Goal: Transaction & Acquisition: Purchase product/service

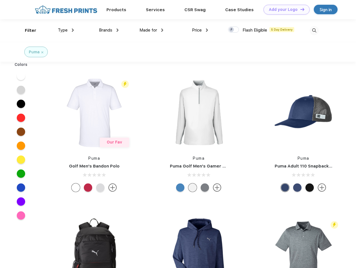
scroll to position [0, 0]
click at [285, 10] on link "Add your Logo Design Tool" at bounding box center [287, 10] width 46 height 10
click at [0, 0] on div "Design Tool" at bounding box center [0, 0] width 0 height 0
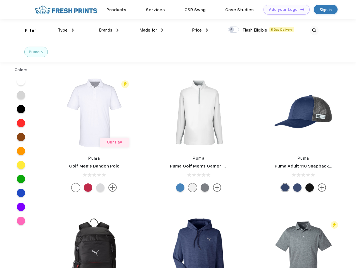
click at [300, 9] on link "Add your Logo Design Tool" at bounding box center [287, 10] width 46 height 10
click at [27, 30] on div "Filter" at bounding box center [30, 30] width 11 height 6
click at [66, 30] on span "Type" at bounding box center [63, 30] width 10 height 5
click at [109, 30] on span "Brands" at bounding box center [105, 30] width 13 height 5
click at [152, 30] on span "Made for" at bounding box center [149, 30] width 18 height 5
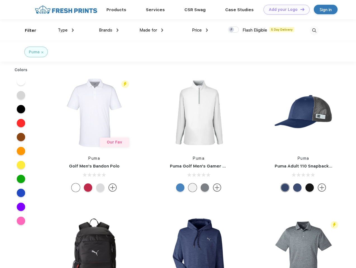
click at [200, 30] on span "Price" at bounding box center [197, 30] width 10 height 5
click at [234, 30] on div at bounding box center [233, 30] width 11 height 6
click at [232, 30] on input "checkbox" at bounding box center [230, 28] width 4 height 4
click at [314, 30] on img at bounding box center [314, 30] width 9 height 9
